Goal: Find specific page/section: Find specific page/section

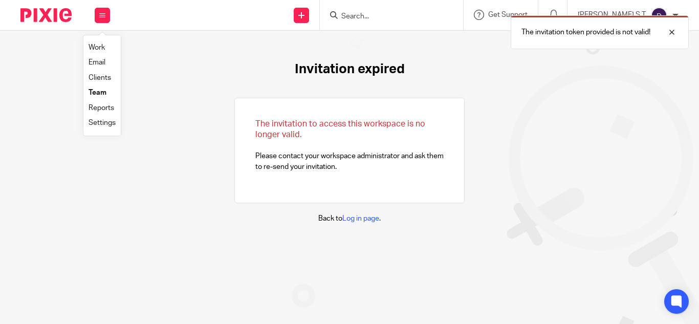
click at [98, 79] on link "Clients" at bounding box center [99, 77] width 23 height 7
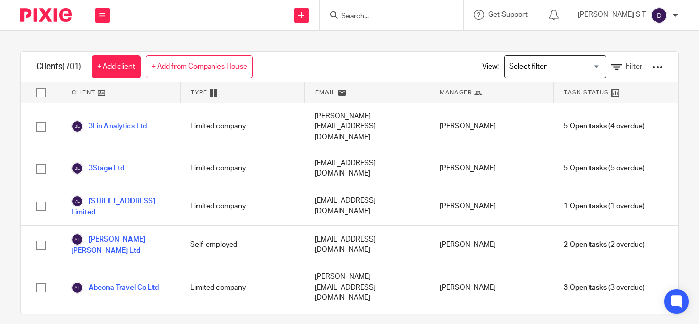
click at [515, 64] on input "Search for option" at bounding box center [552, 67] width 95 height 18
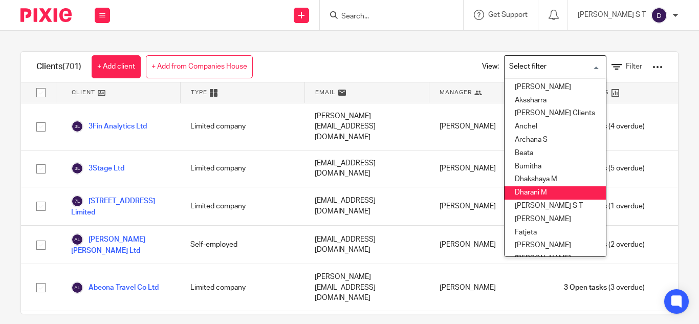
click at [516, 204] on li "[PERSON_NAME] S T" at bounding box center [554, 205] width 101 height 13
click at [516, 226] on div "[PERSON_NAME]" at bounding box center [491, 245] width 124 height 38
click at [553, 226] on div "2 Open tasks (2 overdue)" at bounding box center [615, 245] width 124 height 38
click at [531, 226] on div "[PERSON_NAME]" at bounding box center [491, 245] width 124 height 38
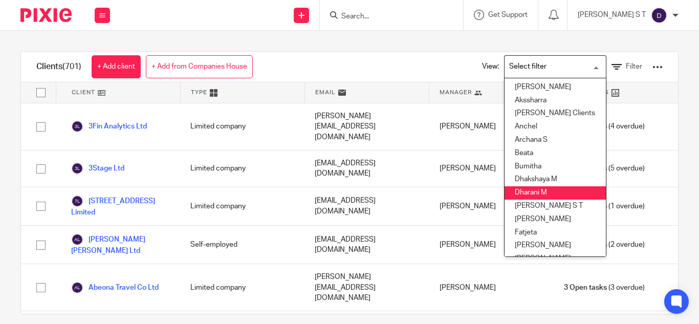
click at [531, 226] on div "[PERSON_NAME]" at bounding box center [491, 245] width 124 height 38
click at [279, 59] on div "Clients (701) + Add client + Add from Companies House View: Loading... [GEOGRAP…" at bounding box center [349, 67] width 657 height 31
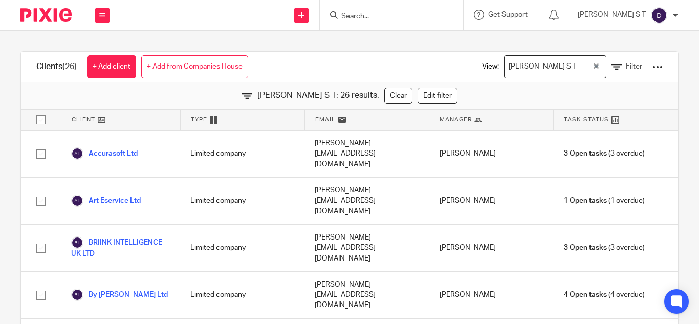
click at [536, 77] on div "[PERSON_NAME] S T Loading..." at bounding box center [555, 66] width 102 height 23
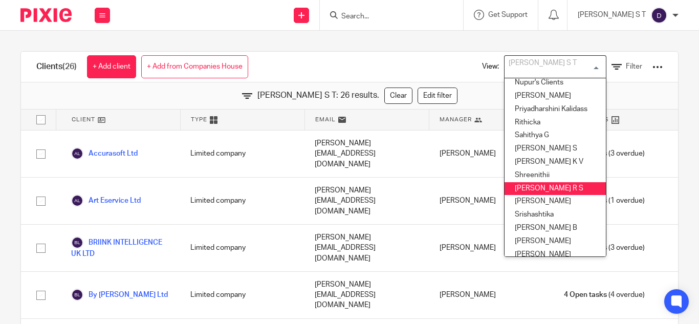
scroll to position [442, 0]
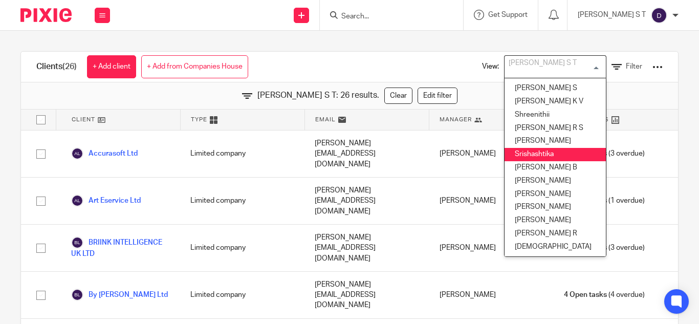
click at [537, 148] on li "Srishashtika" at bounding box center [554, 154] width 101 height 13
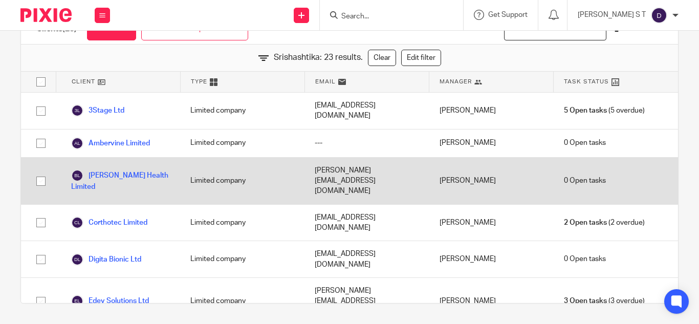
scroll to position [0, 0]
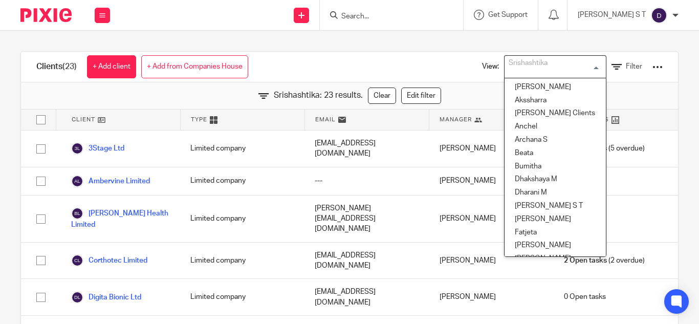
click at [541, 61] on input "Search for option" at bounding box center [552, 67] width 95 height 18
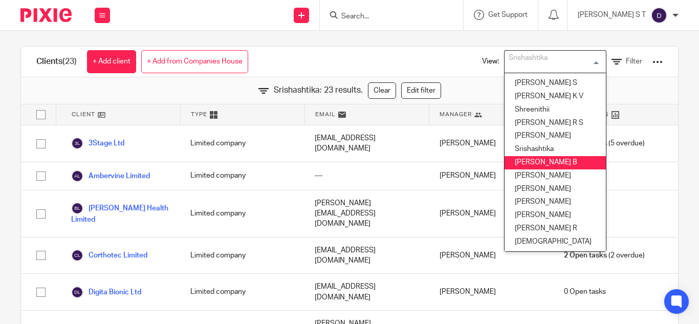
scroll to position [6, 0]
click at [526, 156] on li "[PERSON_NAME] B" at bounding box center [554, 161] width 101 height 13
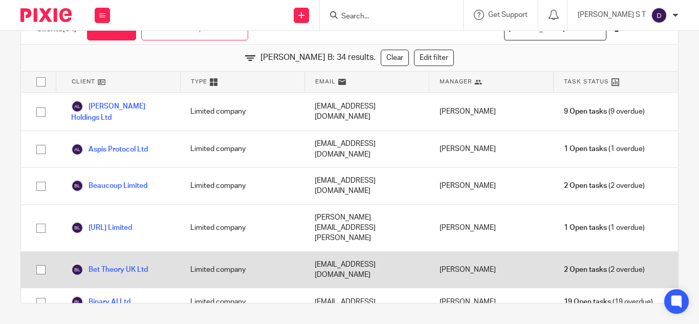
scroll to position [0, 0]
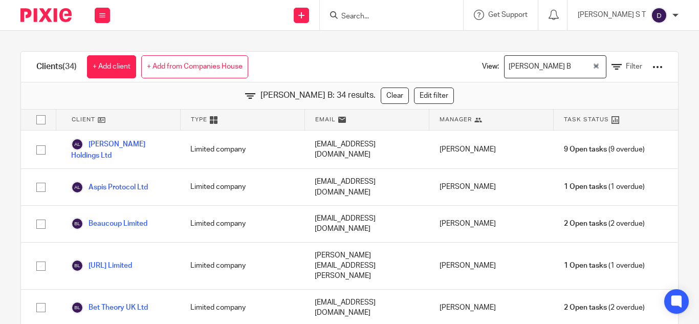
click at [508, 70] on div "[PERSON_NAME] B" at bounding box center [547, 66] width 87 height 20
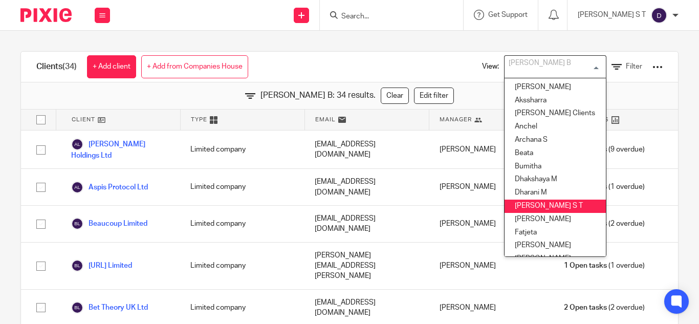
click at [515, 206] on li "[PERSON_NAME] S T" at bounding box center [554, 205] width 101 height 13
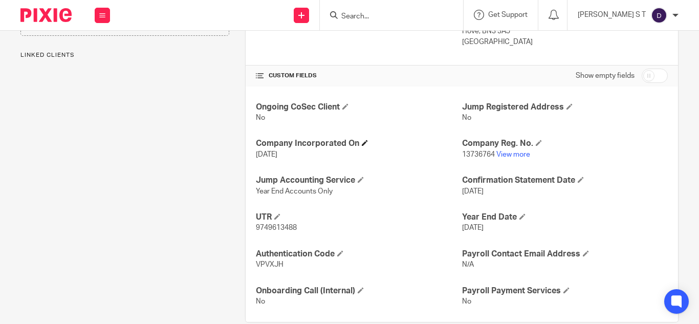
scroll to position [319, 0]
click at [511, 151] on link "View more" at bounding box center [513, 153] width 34 height 7
